Goal: Task Accomplishment & Management: Manage account settings

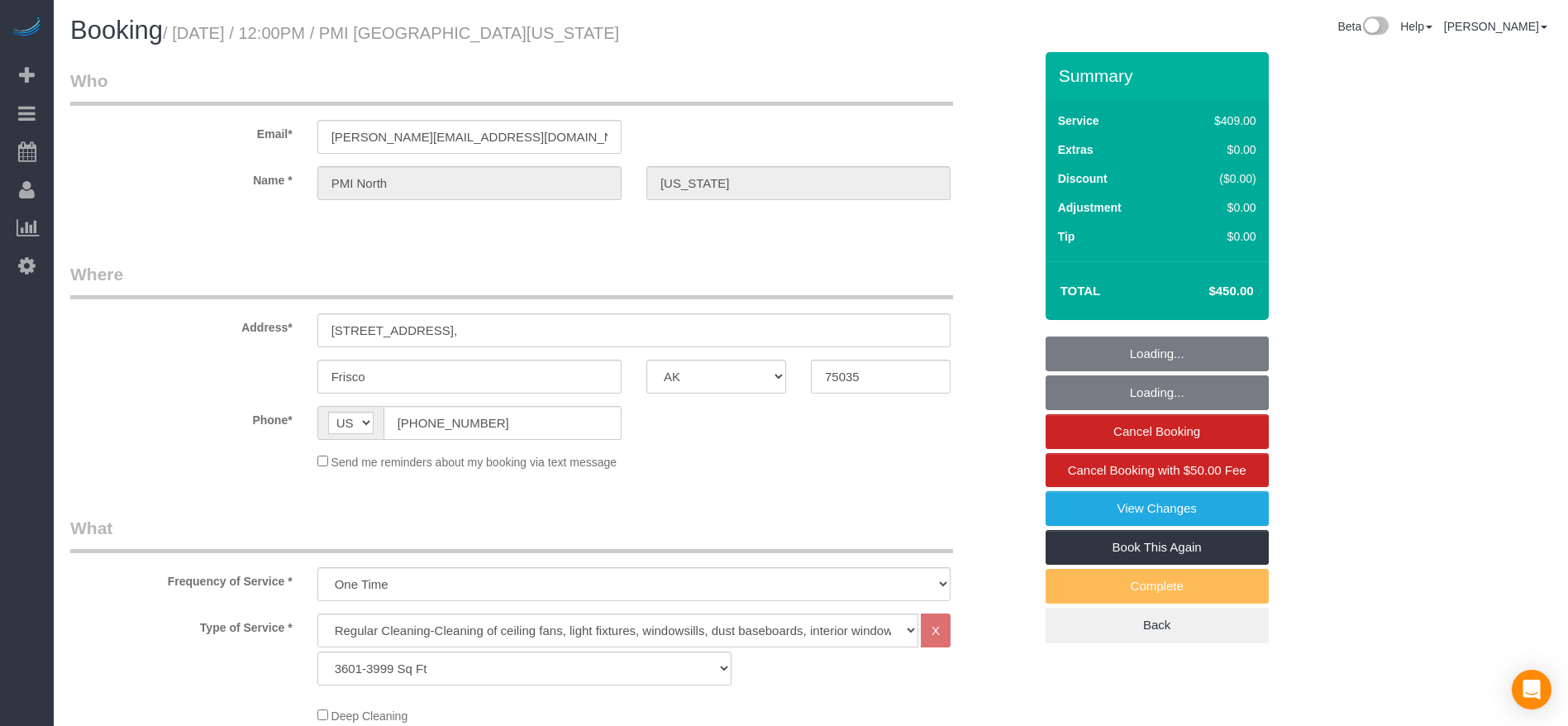
select select "[GEOGRAPHIC_DATA]"
select select "3"
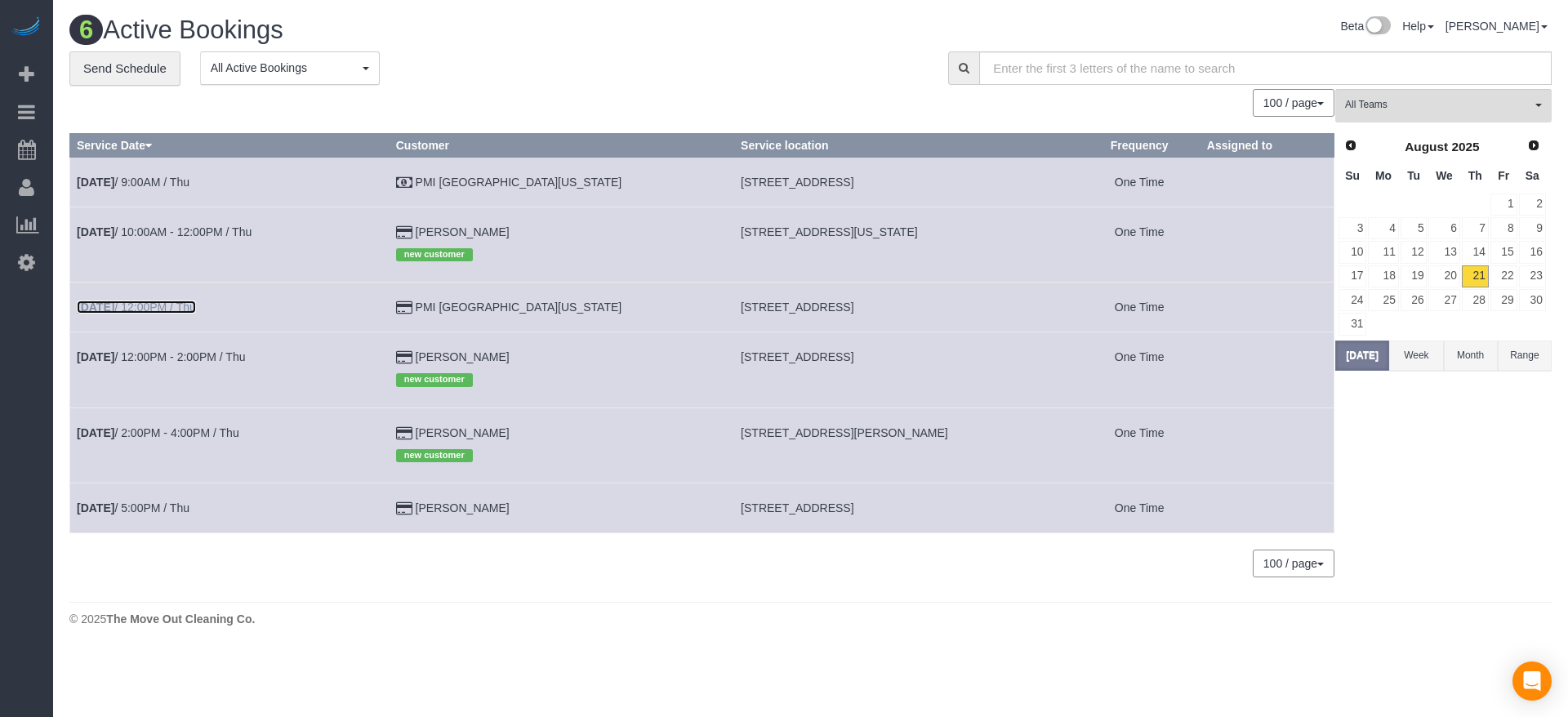
click at [188, 306] on link "[DATE] 12:00PM / Thu" at bounding box center [136, 308] width 119 height 13
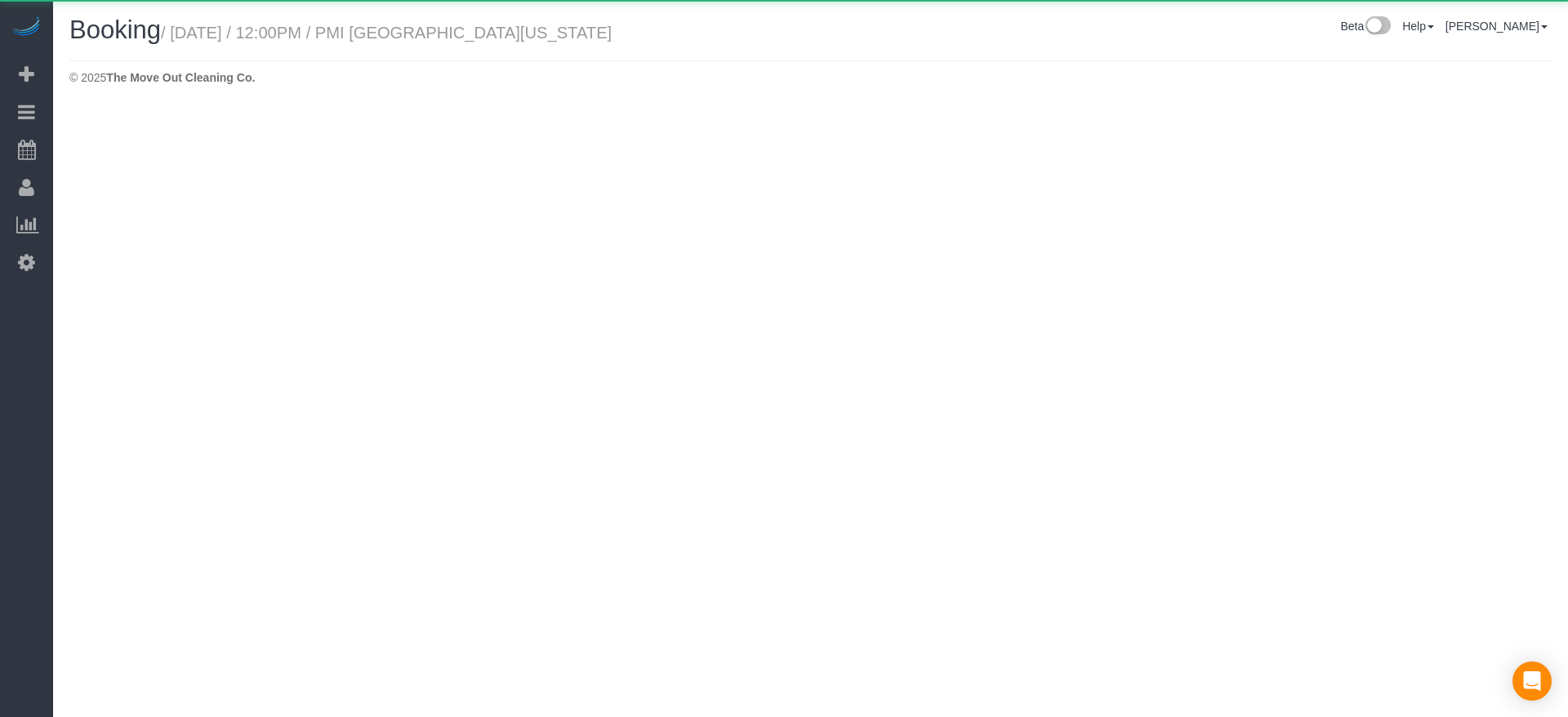
select select "[GEOGRAPHIC_DATA]"
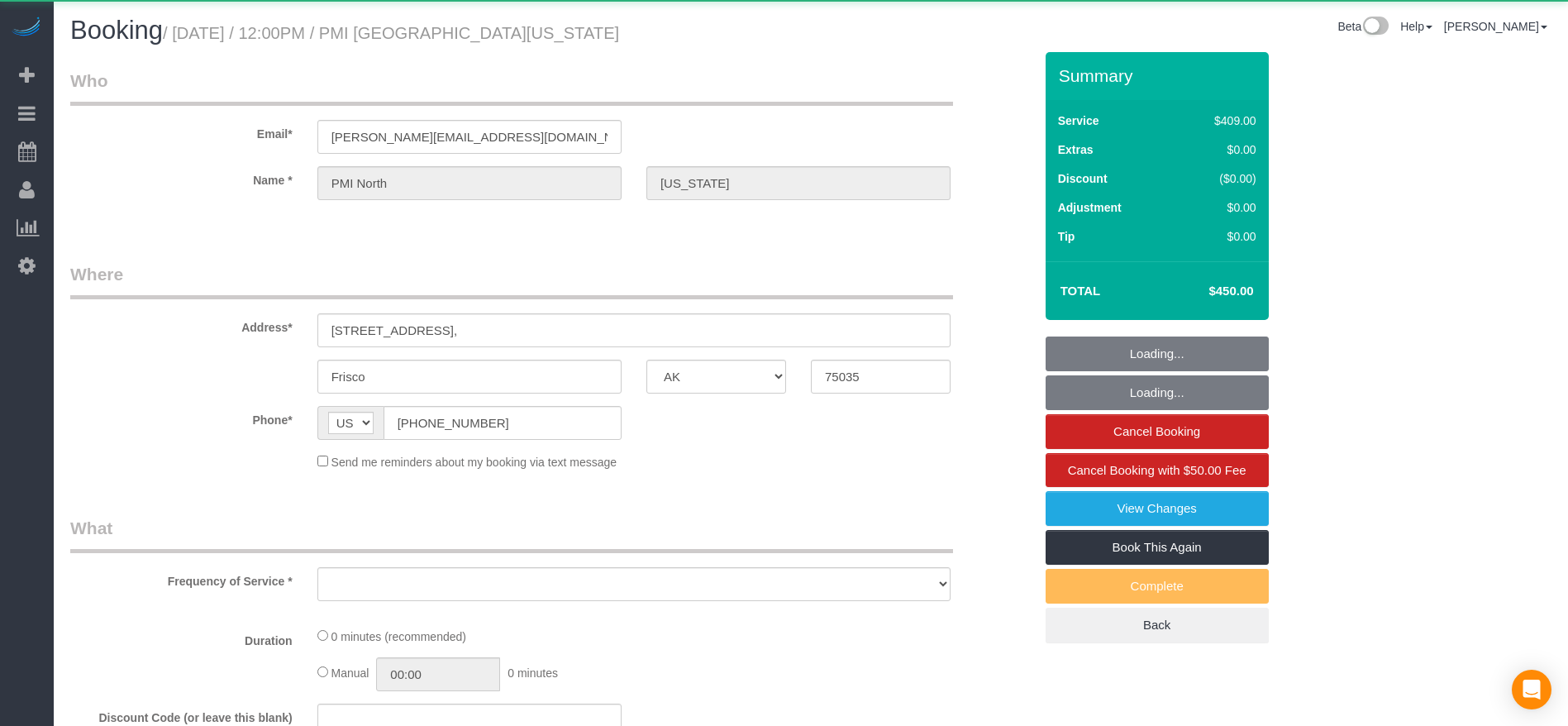
select select "object:1576"
select select "string:fspay-60573b1f-10d3-4150-b947-a47a46c7bcc4"
select select "object:1602"
select select "3"
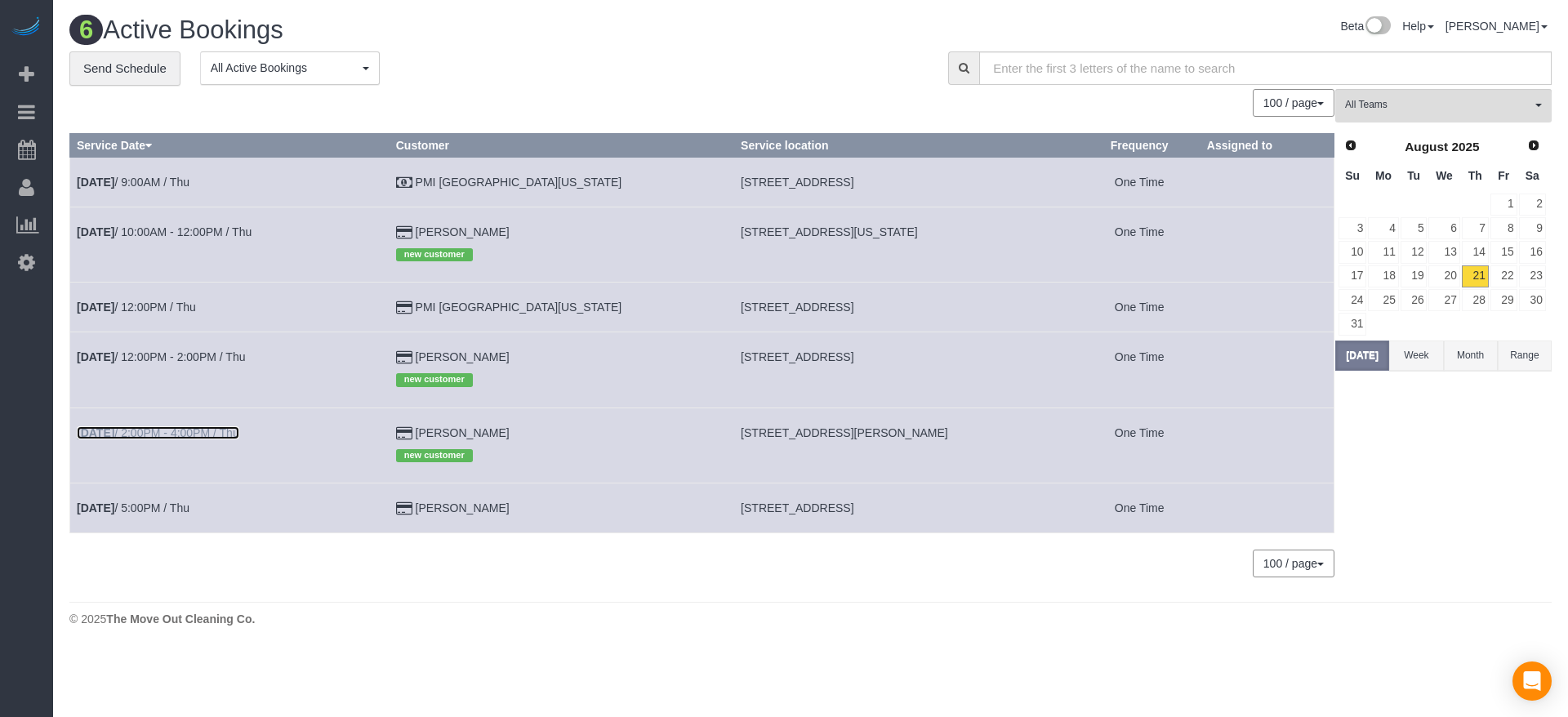
click at [110, 427] on b "[DATE]" at bounding box center [95, 433] width 37 height 13
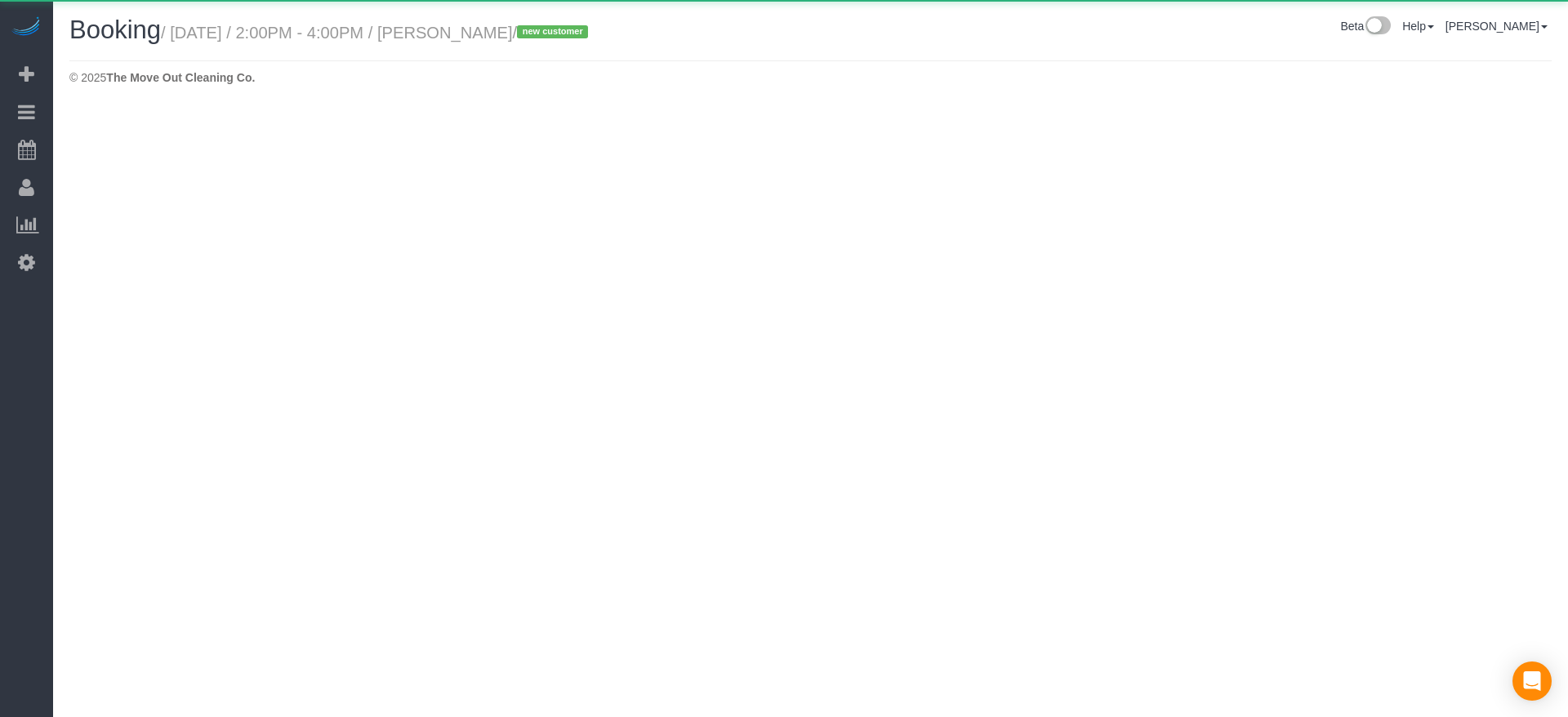
select select "[GEOGRAPHIC_DATA]"
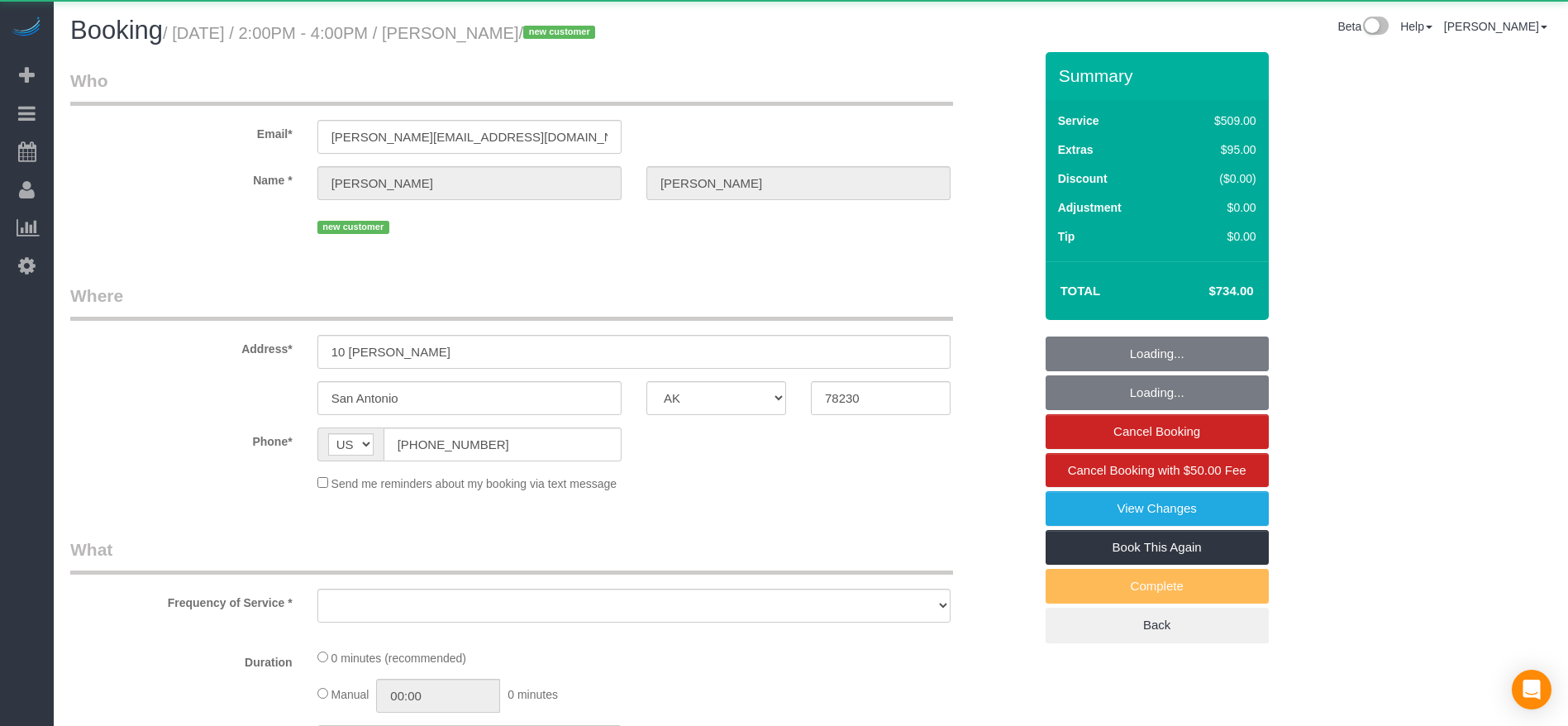
select select "object:2135"
select select "string:fspay-9d4b01a2-c05e-46fd-a64e-0eff538cac64"
select select "object:2202"
select select "3"
select select "spot43"
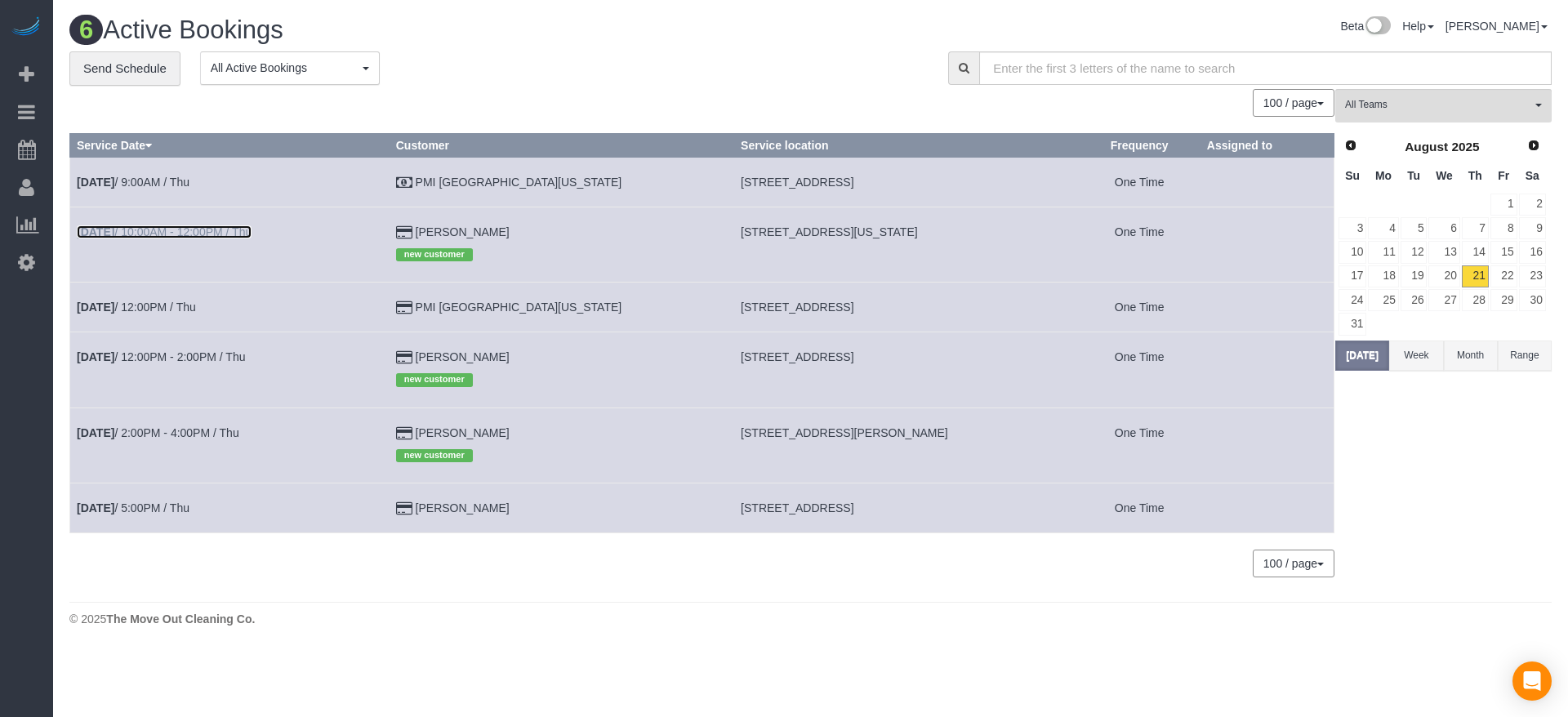
click at [210, 232] on link "[DATE] 10:00AM - 12:00PM / Thu" at bounding box center [164, 233] width 175 height 13
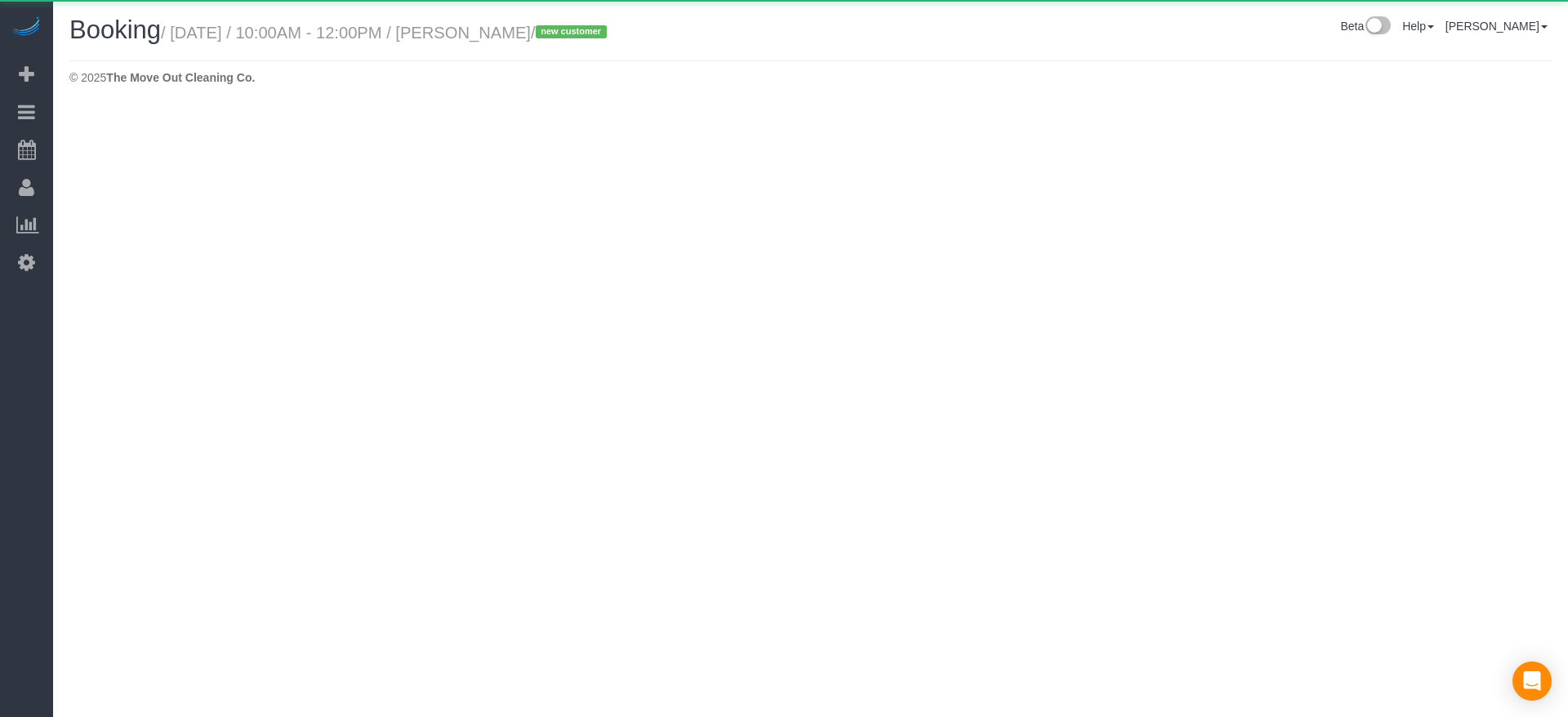
select select "[GEOGRAPHIC_DATA]"
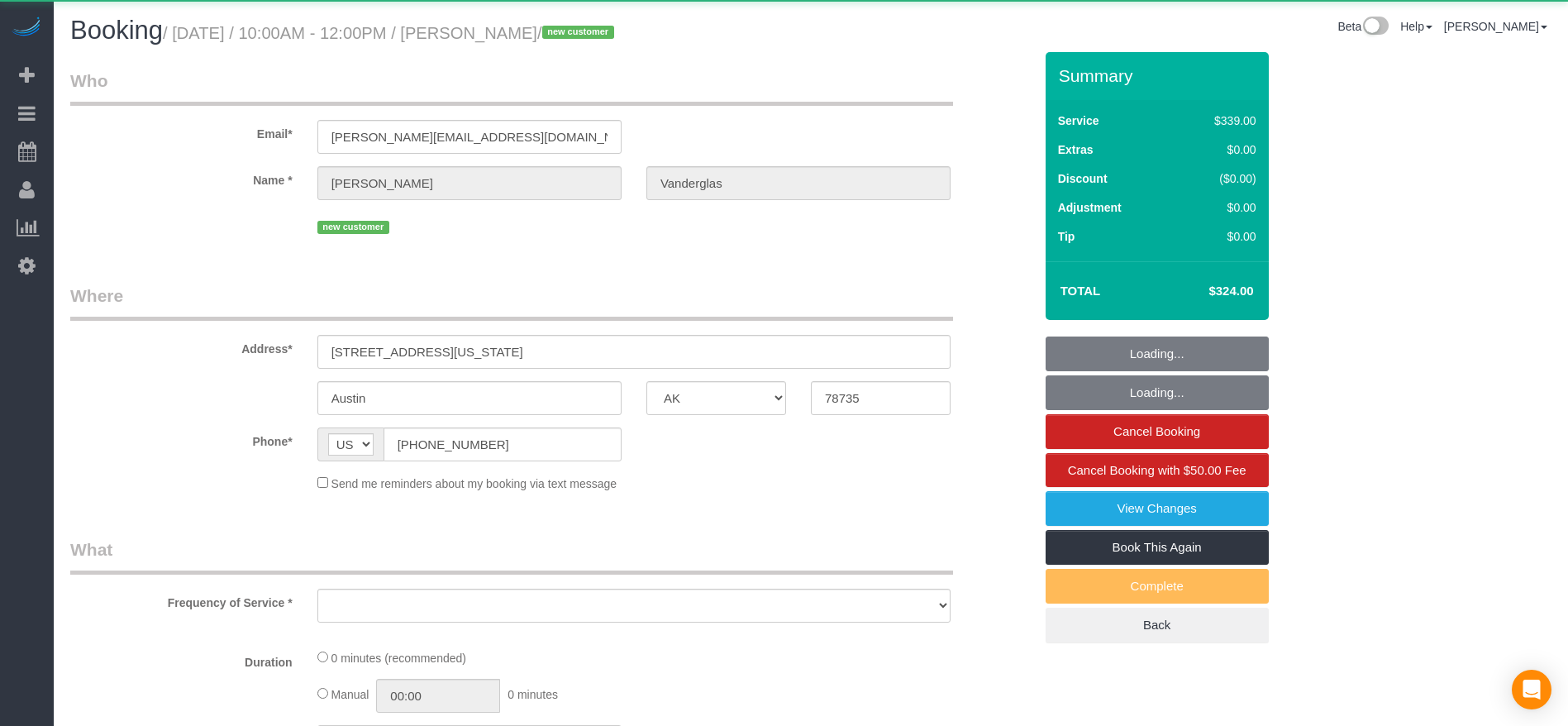
select select "object:2690"
select select "string:fspay-6283f543-dc7e-4a71-950a-f0c4f07b8913"
select select "3"
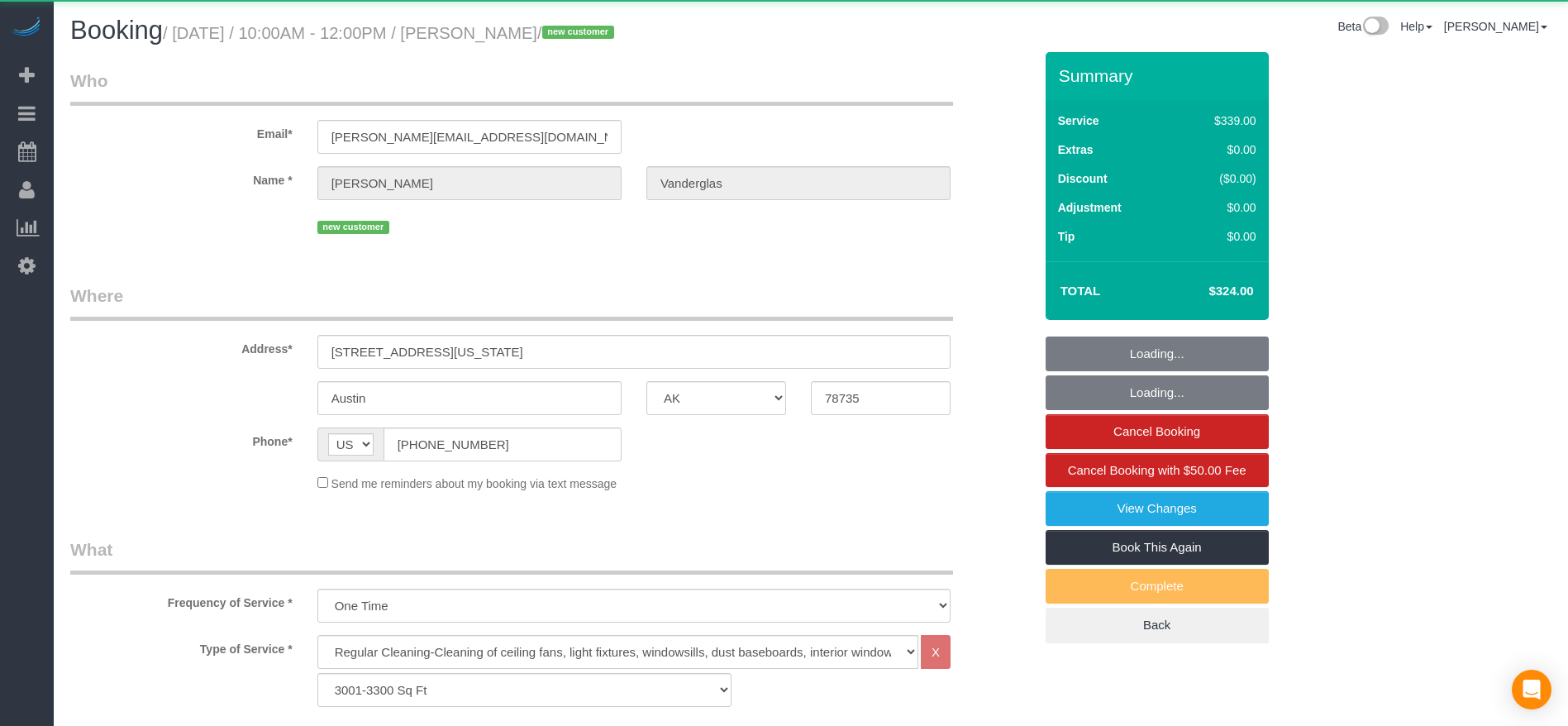
select select "object:2757"
select select "spot64"
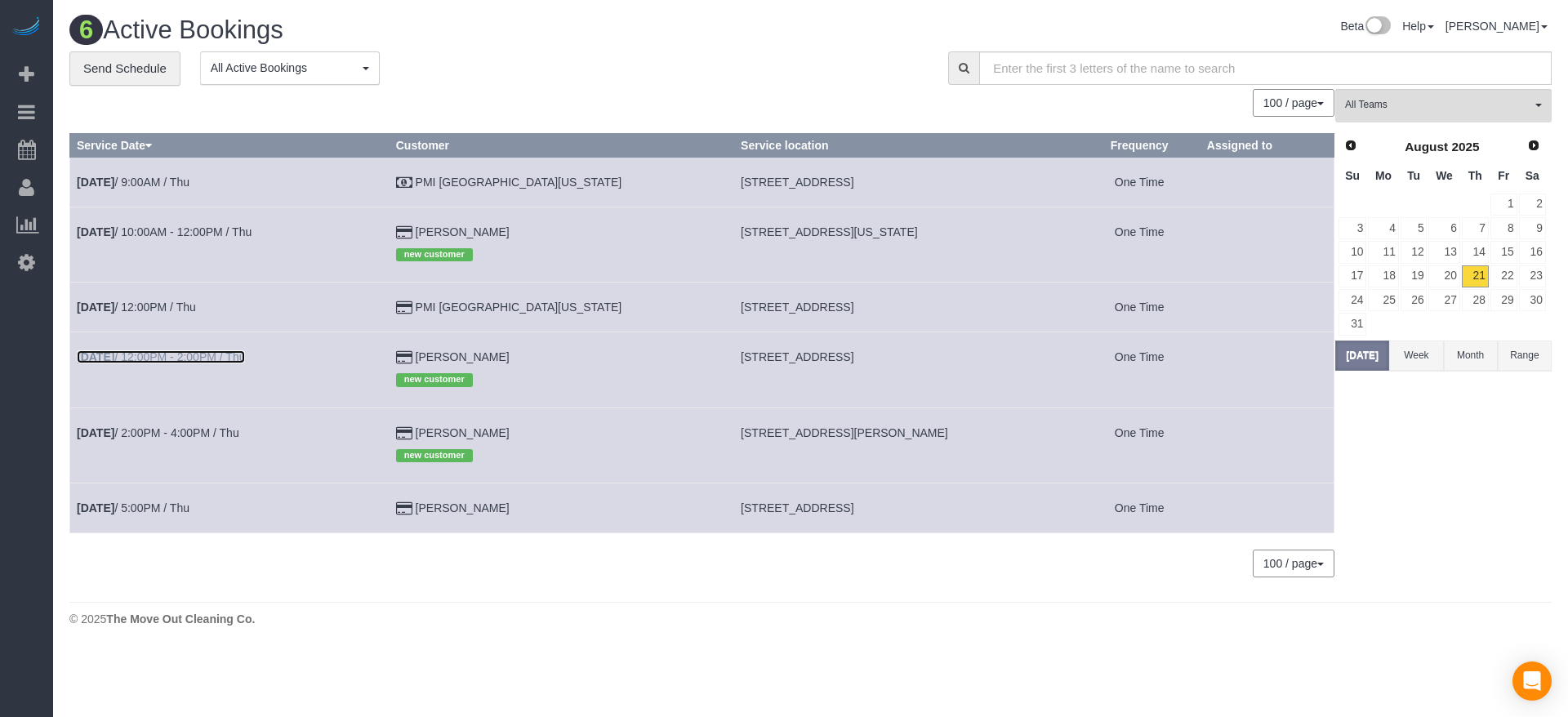
click at [189, 357] on link "[DATE] 12:00PM - 2:00PM / Thu" at bounding box center [160, 358] width 168 height 13
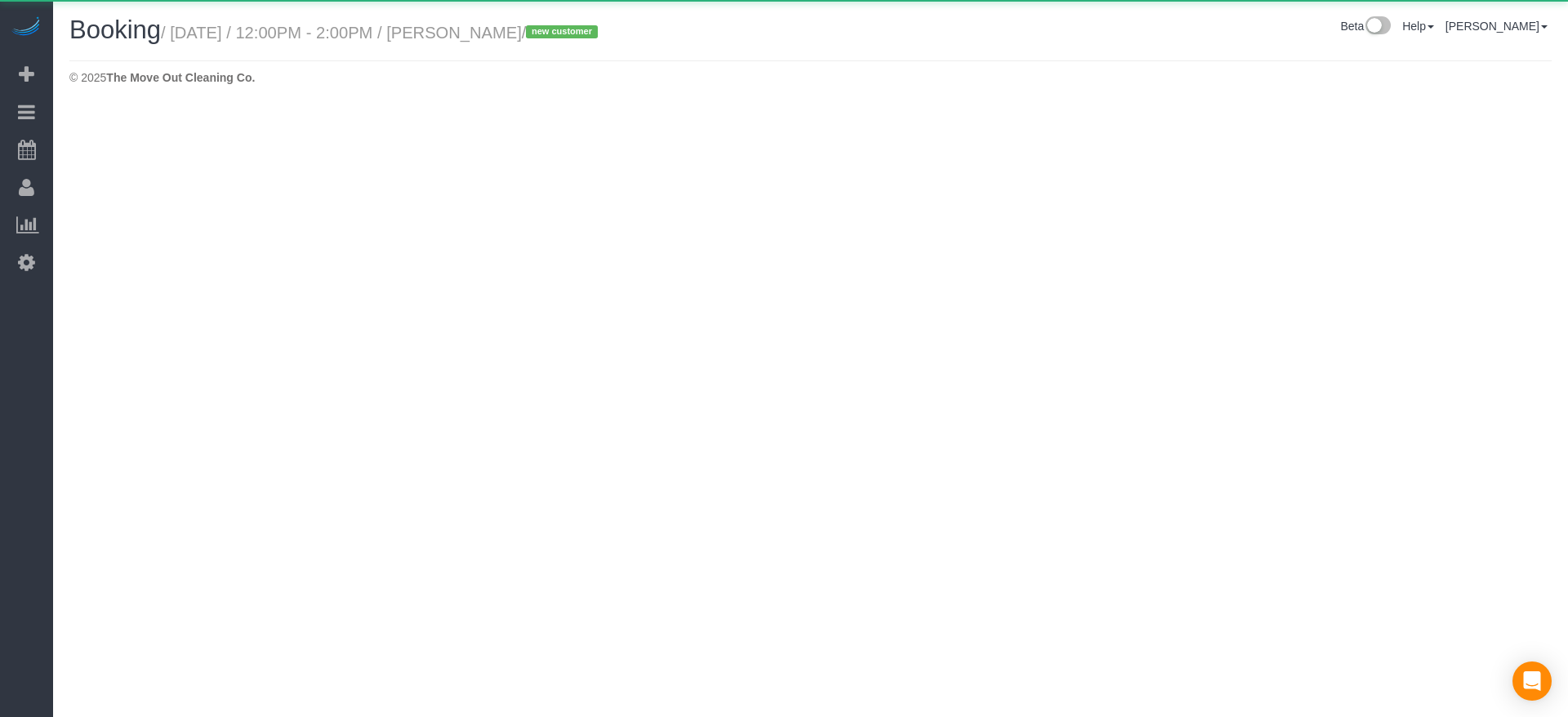
select select "[GEOGRAPHIC_DATA]"
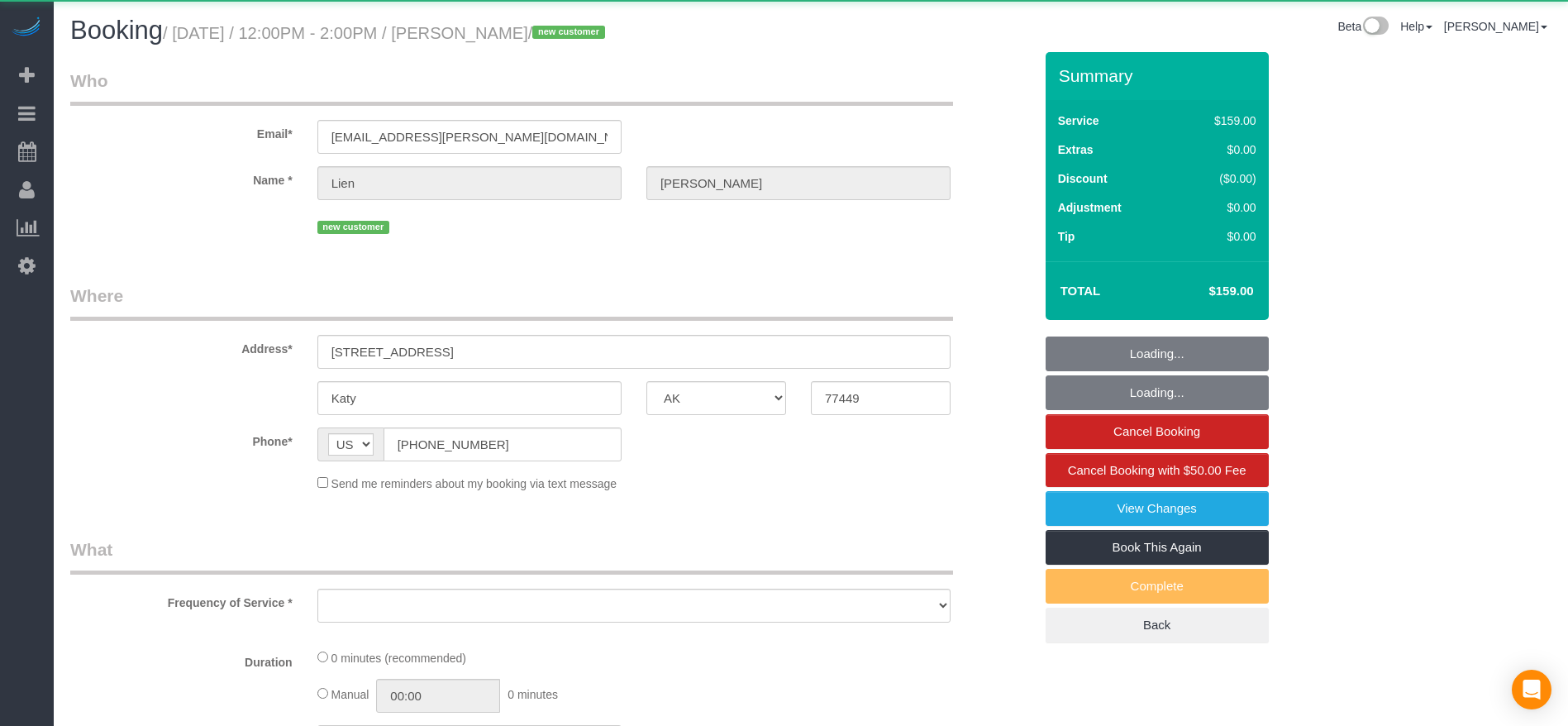
select select "object:3247"
select select "string:fspay-af33c46f-388e-466b-862a-f87944c26b68"
select select "3"
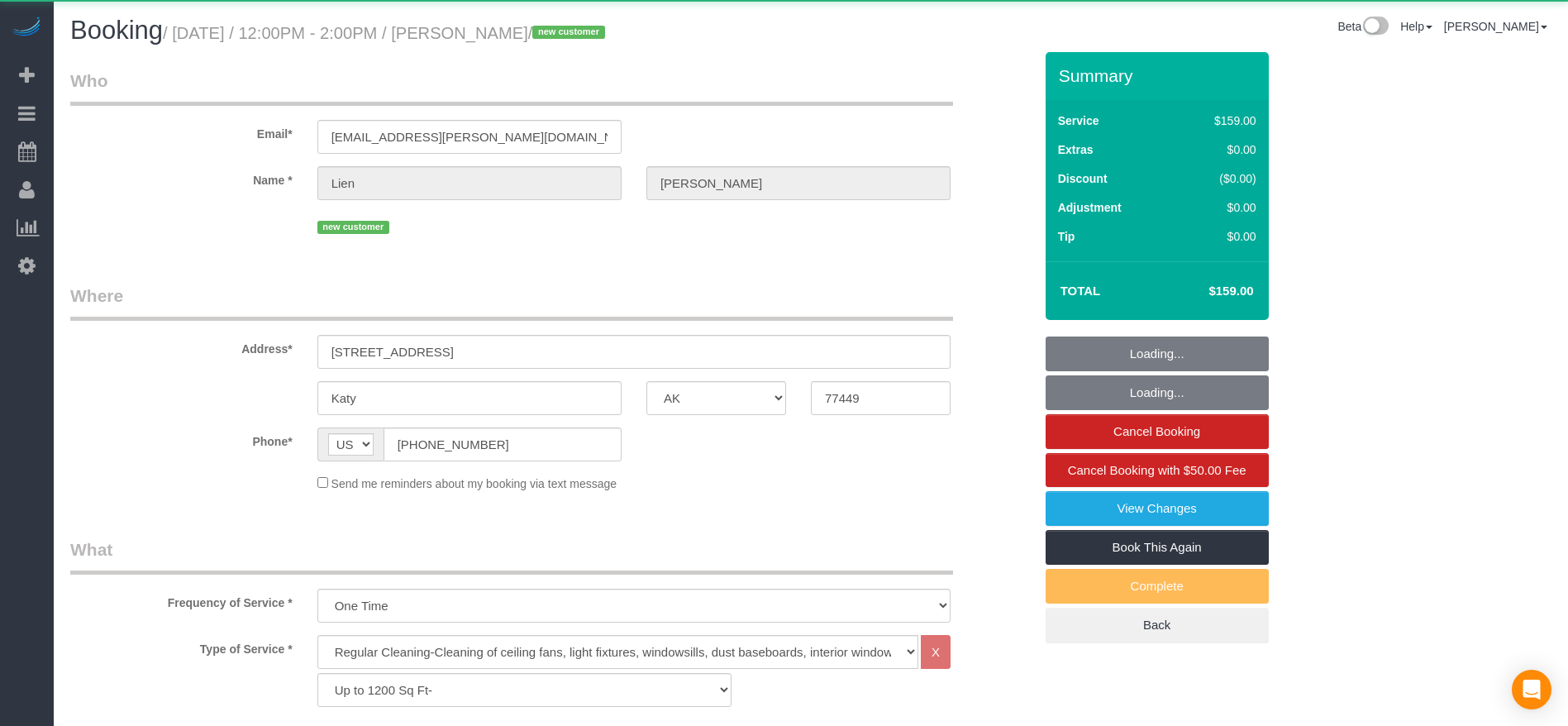
select select "object:3322"
select select "spot85"
